Goal: Information Seeking & Learning: Learn about a topic

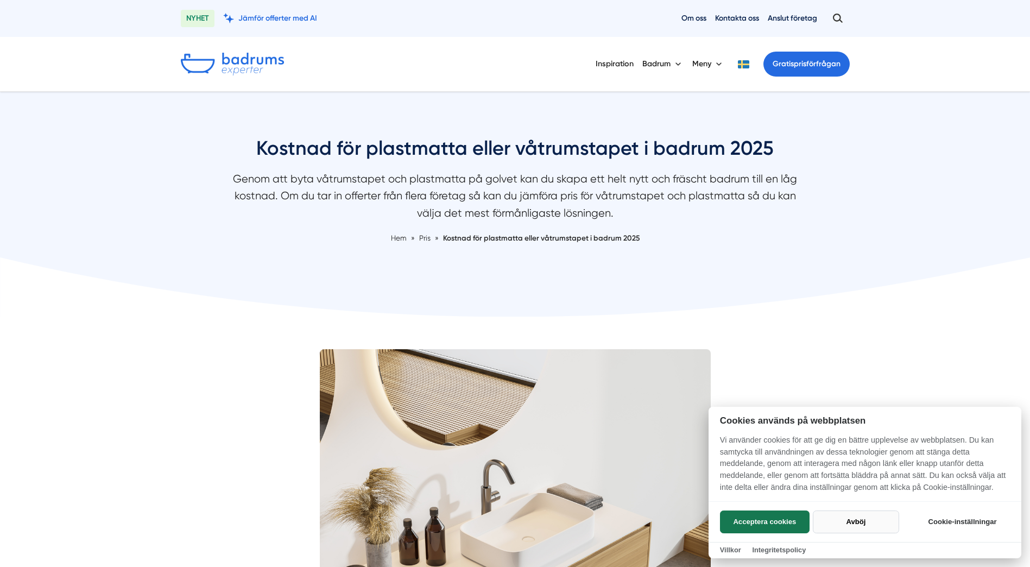
click at [847, 520] on button "Avböj" at bounding box center [856, 522] width 86 height 23
checkbox input "false"
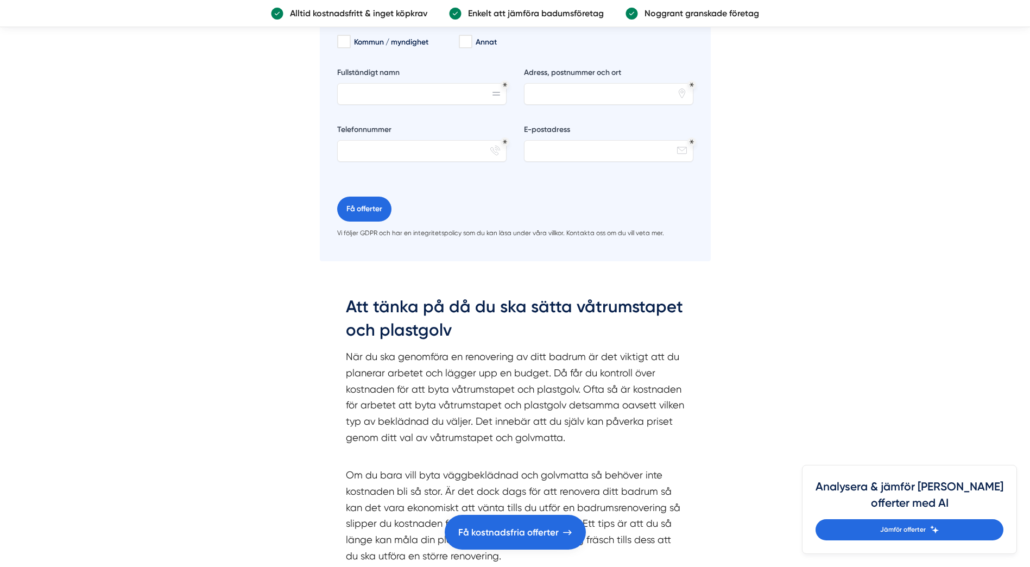
scroll to position [2390, 0]
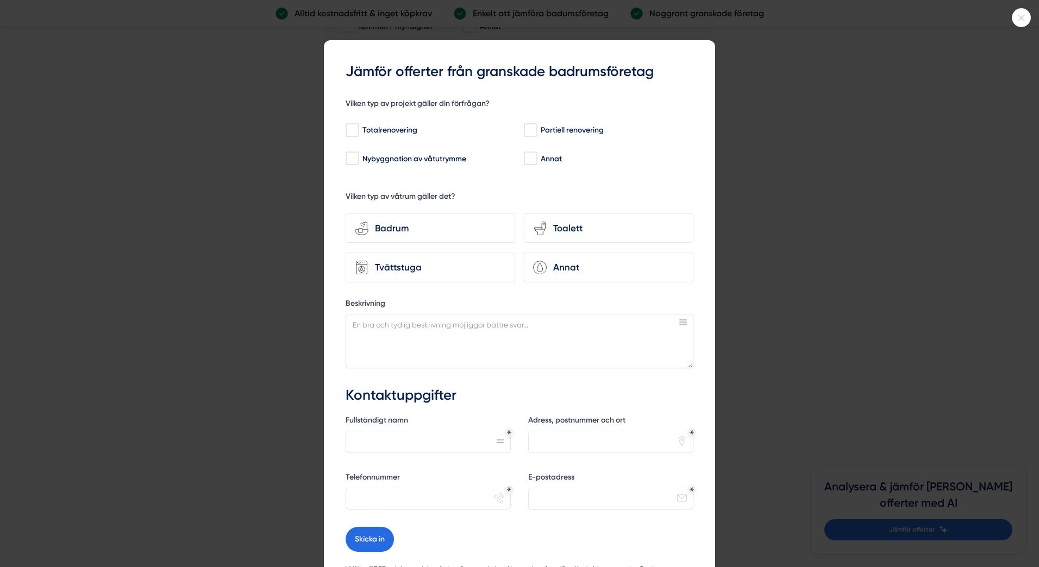
click at [1022, 15] on icon at bounding box center [1021, 18] width 18 height 7
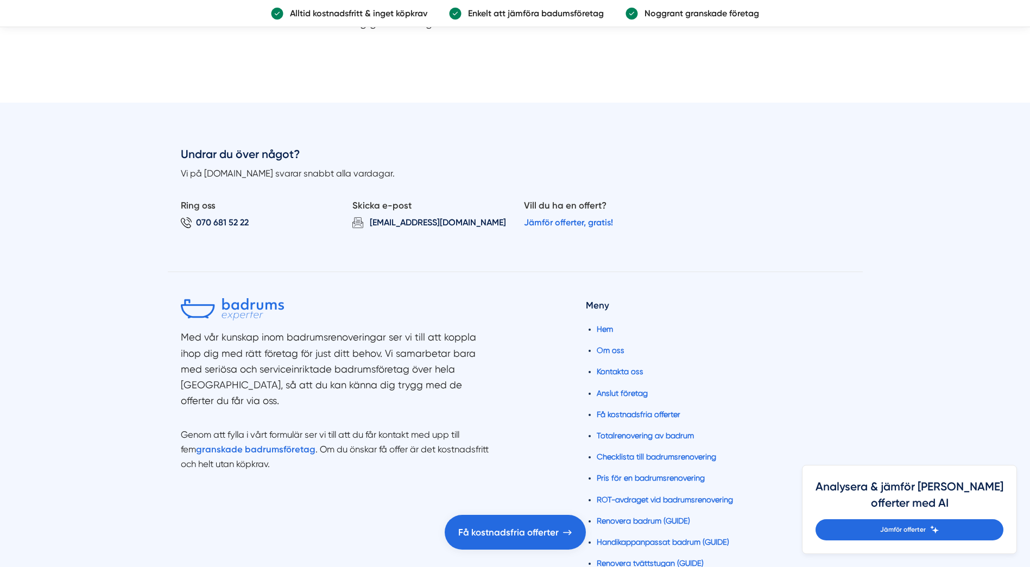
scroll to position [4508, 0]
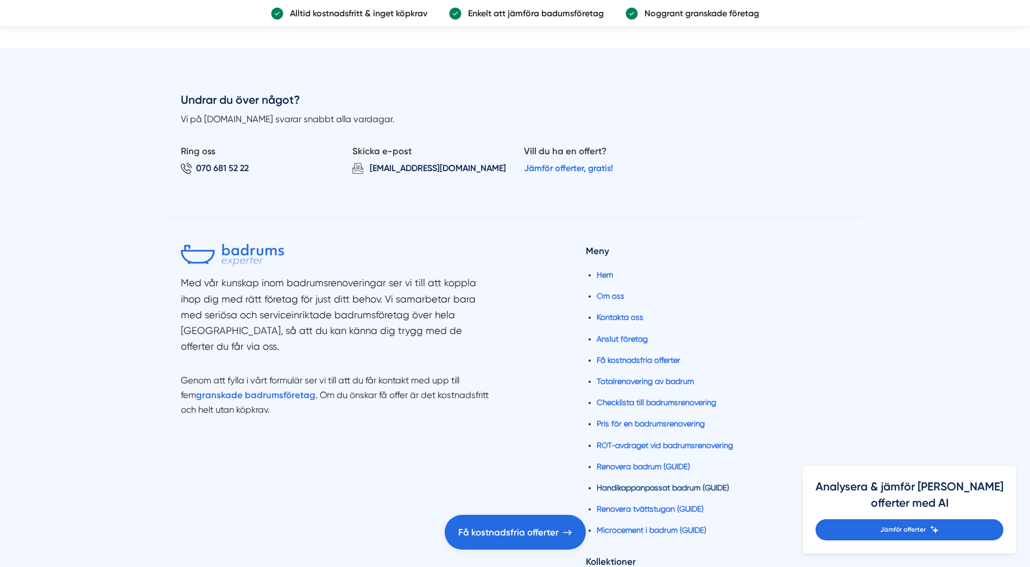
click at [630, 483] on link "Handikappanpassat badrum (GUIDE)" at bounding box center [663, 487] width 133 height 9
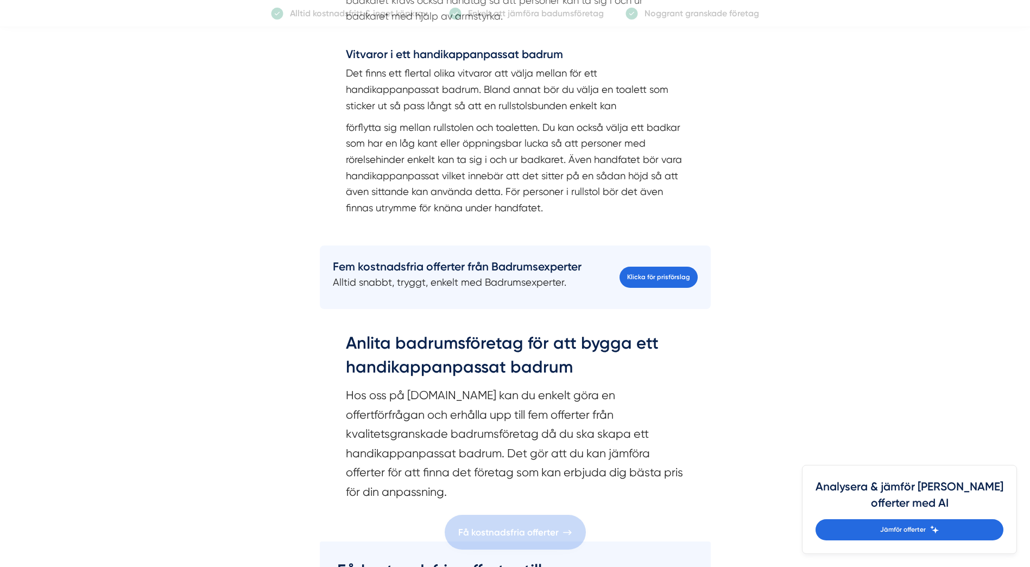
scroll to position [1684, 0]
